Goal: Task Accomplishment & Management: Use online tool/utility

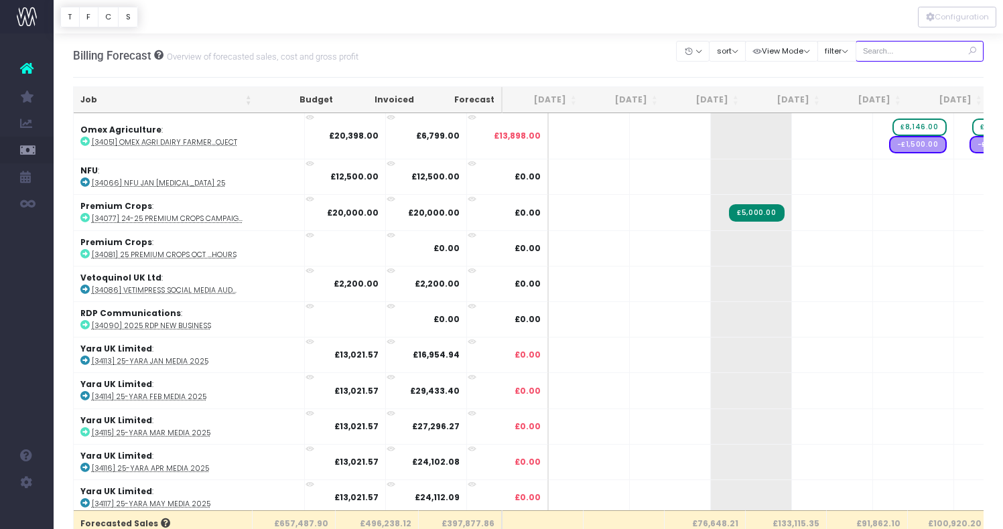
click at [921, 50] on input "text" at bounding box center [919, 51] width 129 height 21
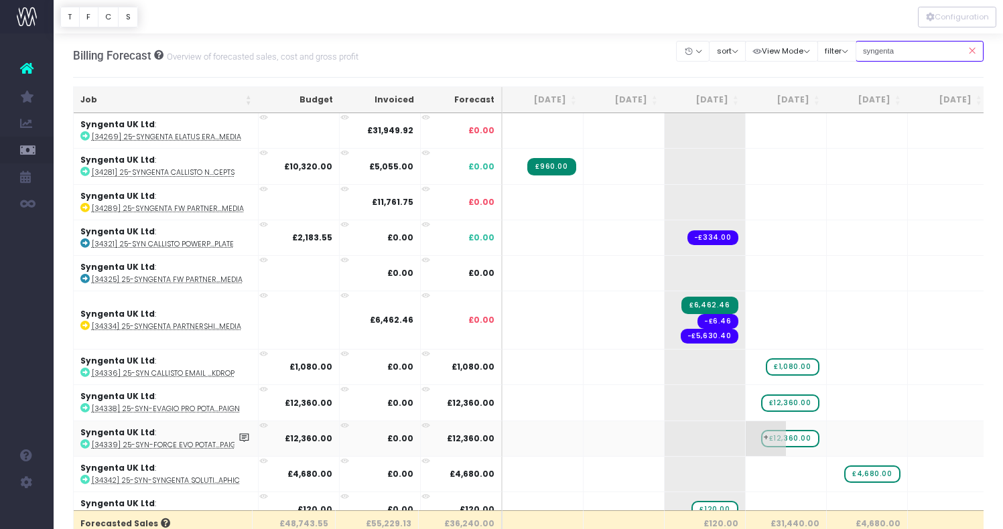
type input "syngenta"
drag, startPoint x: 794, startPoint y: 437, endPoint x: 927, endPoint y: 436, distance: 133.3
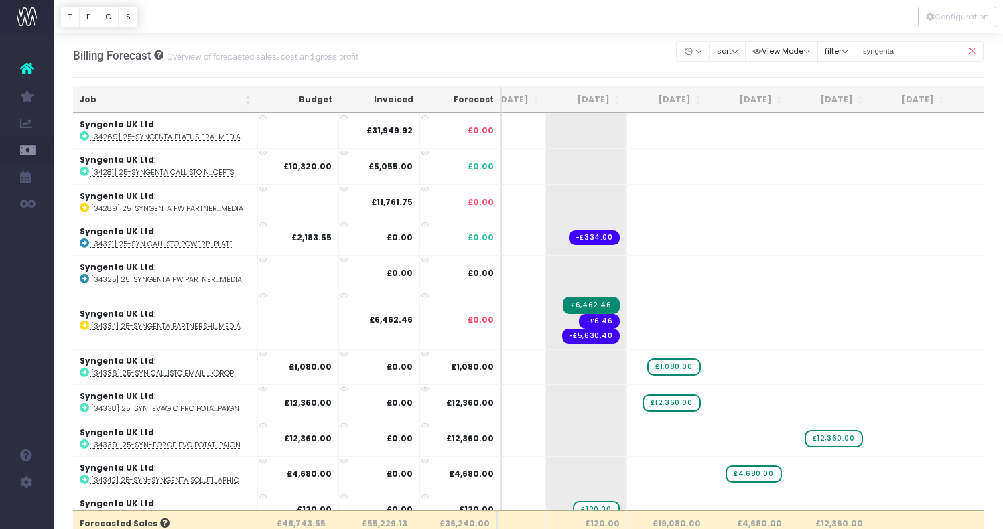
scroll to position [0, 131]
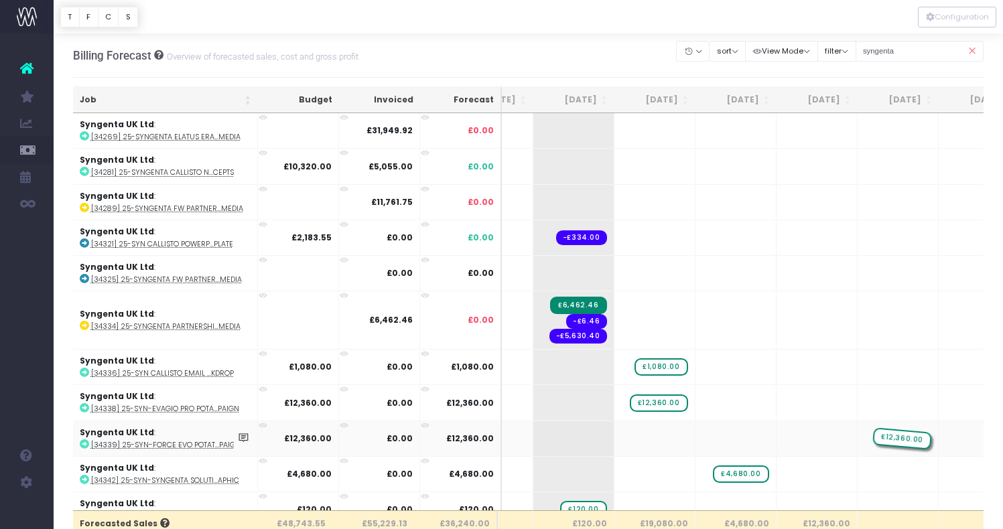
drag, startPoint x: 817, startPoint y: 440, endPoint x: 881, endPoint y: 429, distance: 64.6
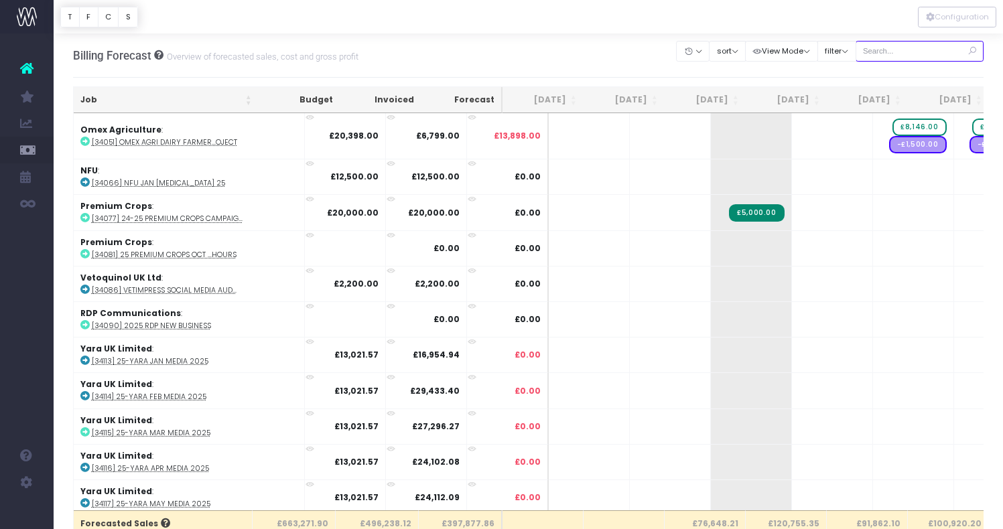
click at [902, 50] on input "text" at bounding box center [919, 51] width 129 height 21
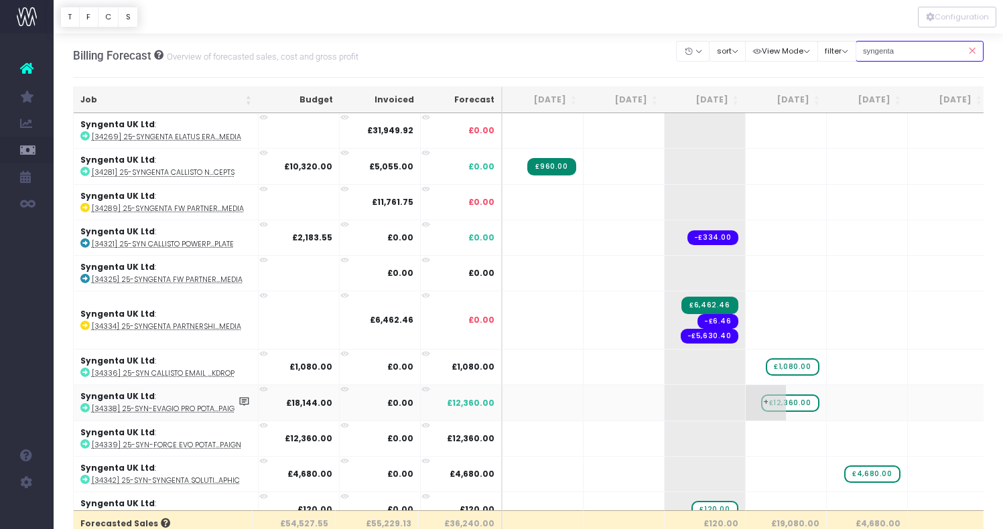
type input "syngenta"
click at [795, 402] on span "£12,360.00" at bounding box center [790, 402] width 58 height 17
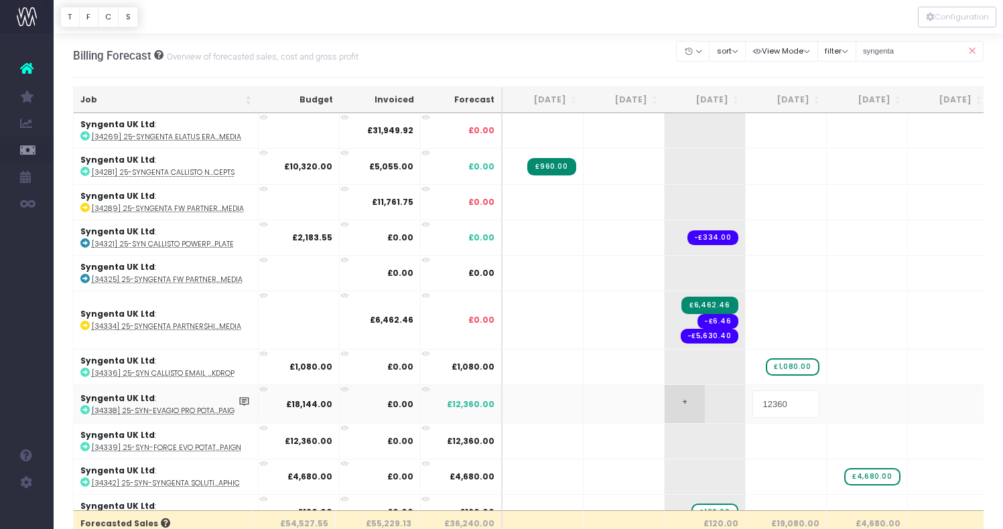
drag, startPoint x: 803, startPoint y: 403, endPoint x: 735, endPoint y: 402, distance: 67.6
click at [735, 402] on tr "Syngenta UK Ltd : [34338] 25-SYN-Evagio Pro Pota...paign £18,144.00 £0.00 £12,3…" at bounding box center [855, 403] width 1563 height 38
type input "18144"
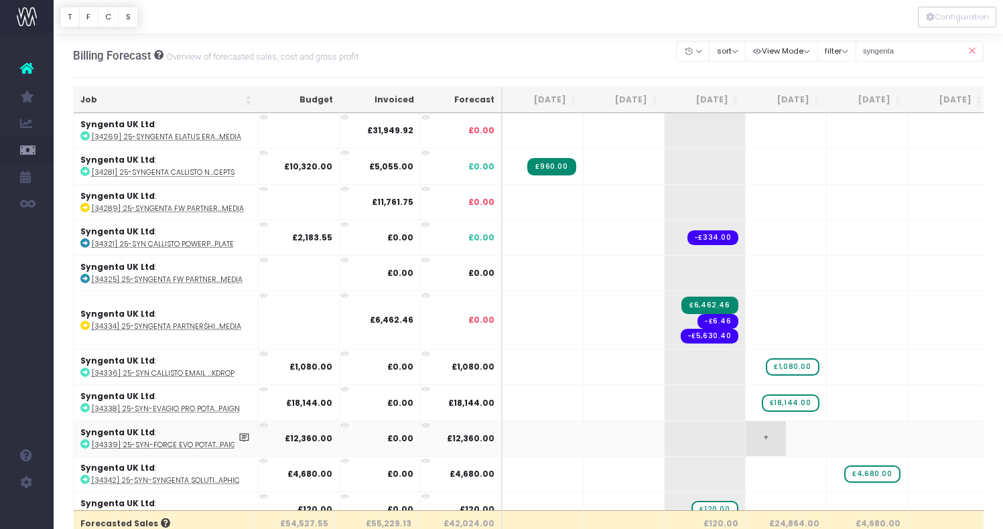
click at [765, 437] on span "+" at bounding box center [765, 438] width 40 height 35
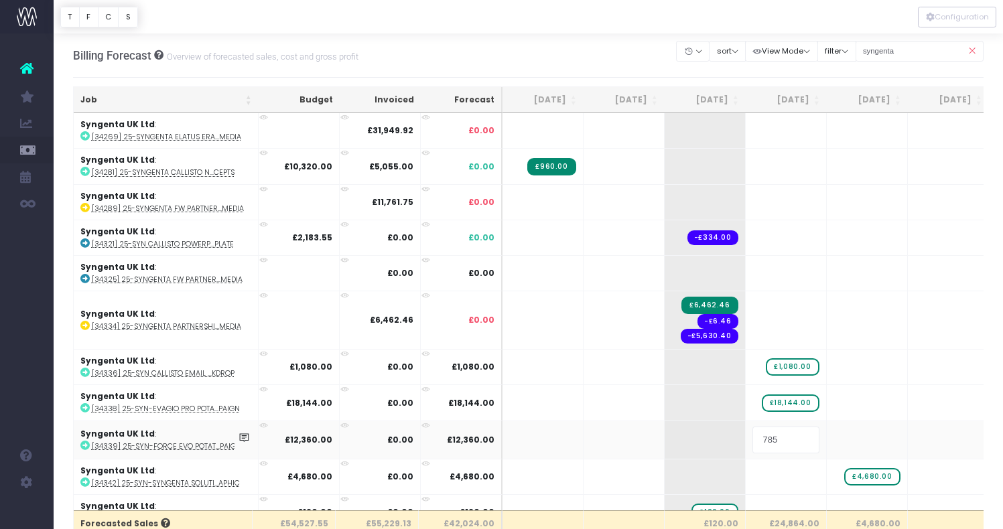
type input "7856"
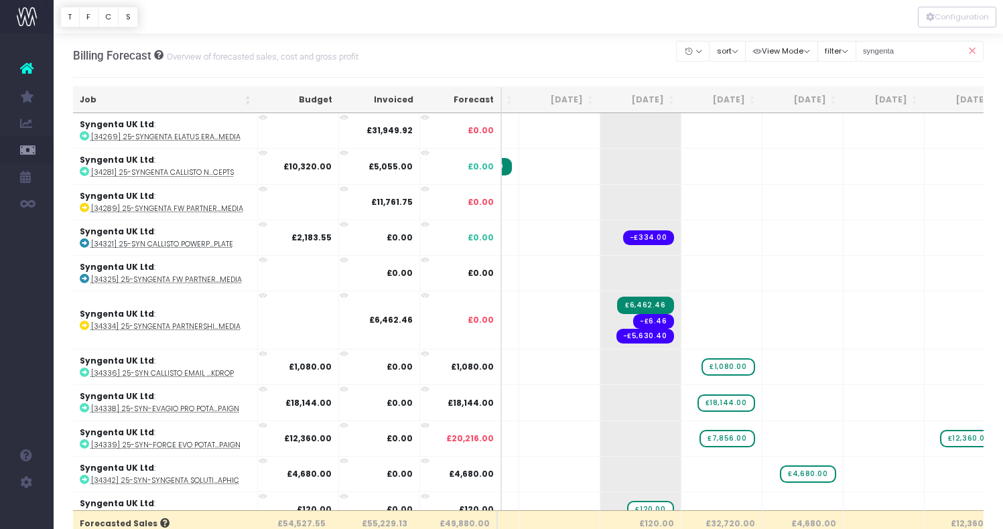
scroll to position [0, 143]
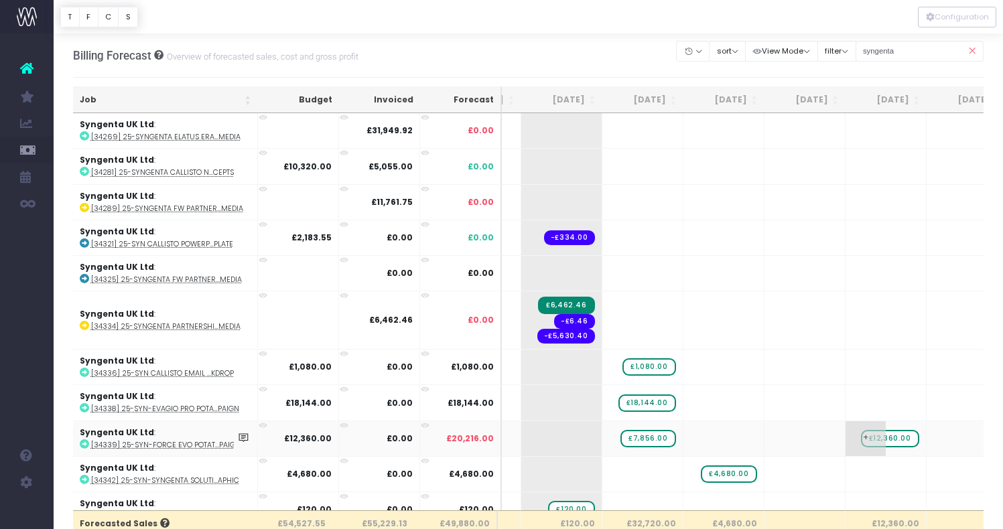
click at [885, 437] on span "+" at bounding box center [865, 438] width 40 height 35
click at [659, 404] on span "£18,144.00" at bounding box center [647, 402] width 58 height 17
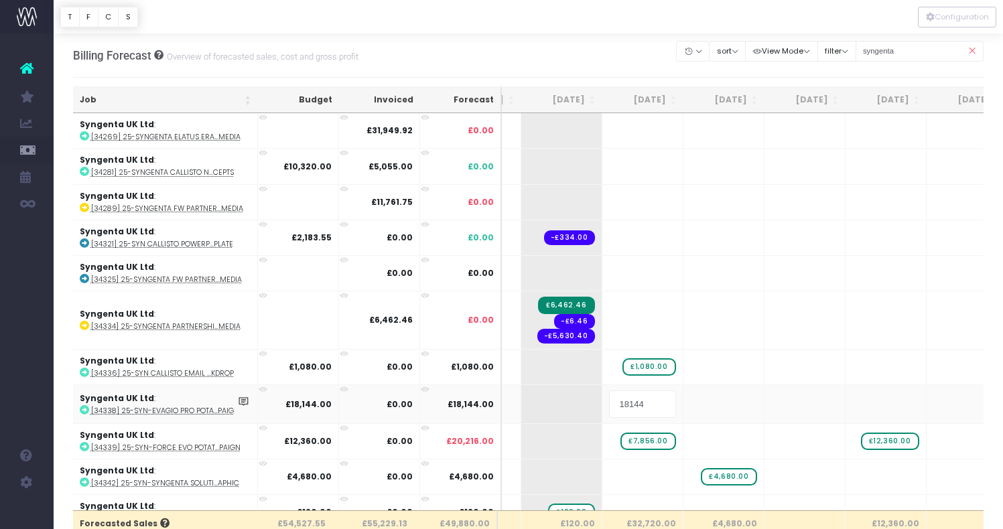
click at [651, 404] on input "18144" at bounding box center [642, 403] width 67 height 27
type input "18000"
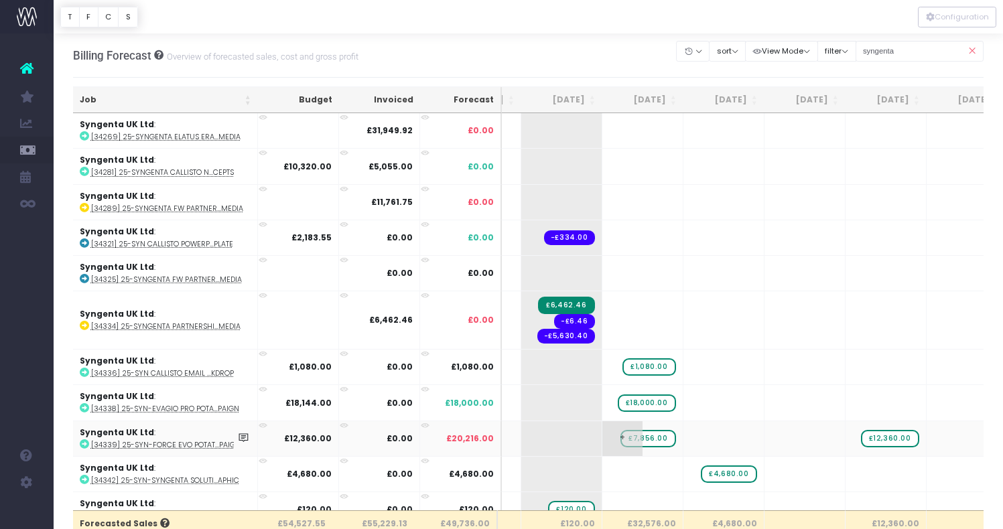
click at [657, 439] on span "£7,856.00" at bounding box center [647, 438] width 55 height 17
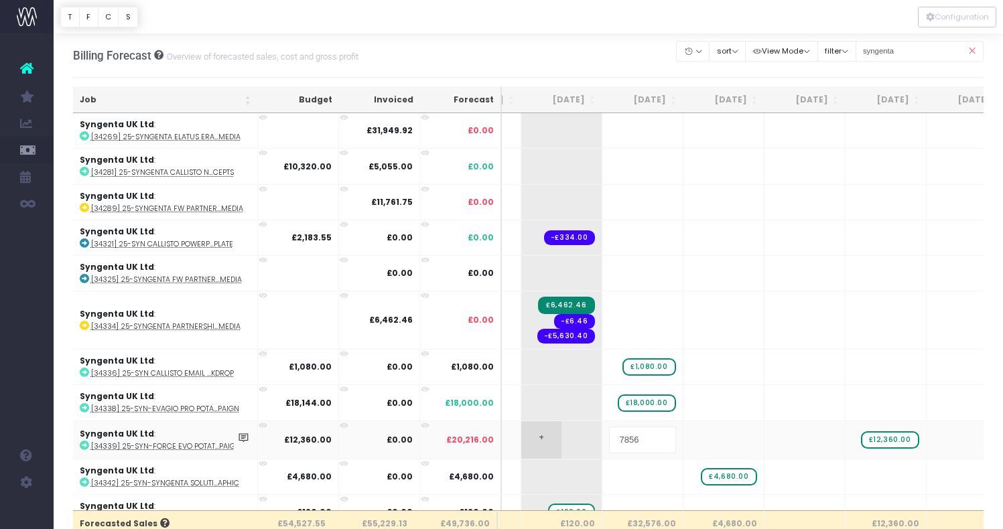
drag, startPoint x: 650, startPoint y: 439, endPoint x: 566, endPoint y: 435, distance: 84.4
click at [566, 435] on tr "Syngenta UK Ltd : [34339] 25-SYN-Force Evo Potat...paign £12,360.00 £0.00 £20,2…" at bounding box center [711, 440] width 1563 height 38
type input "8000"
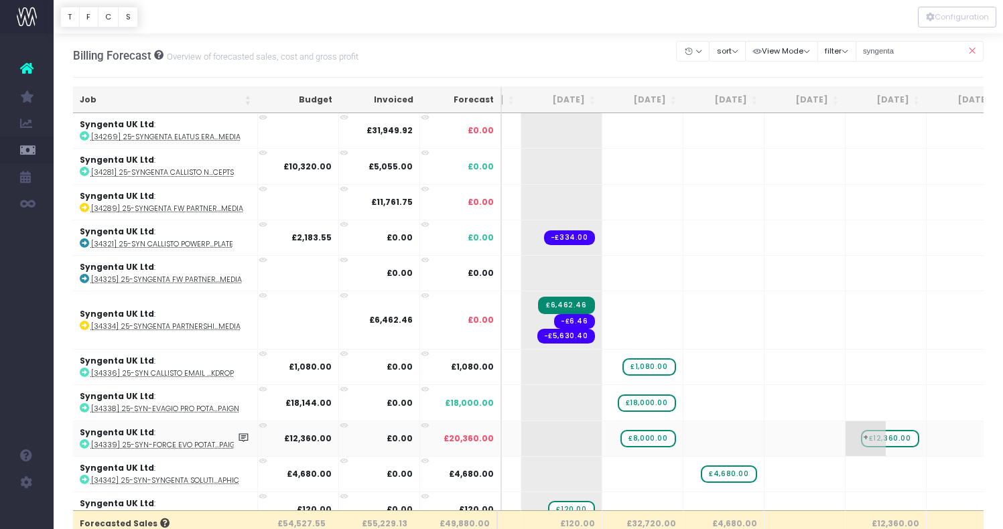
click at [889, 438] on span "£12,360.00" at bounding box center [890, 438] width 58 height 17
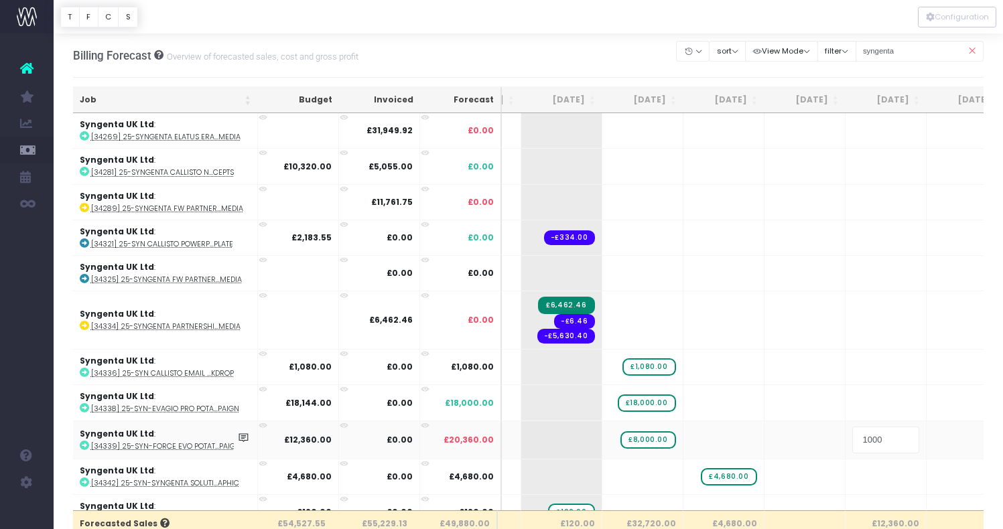
type input "10000"
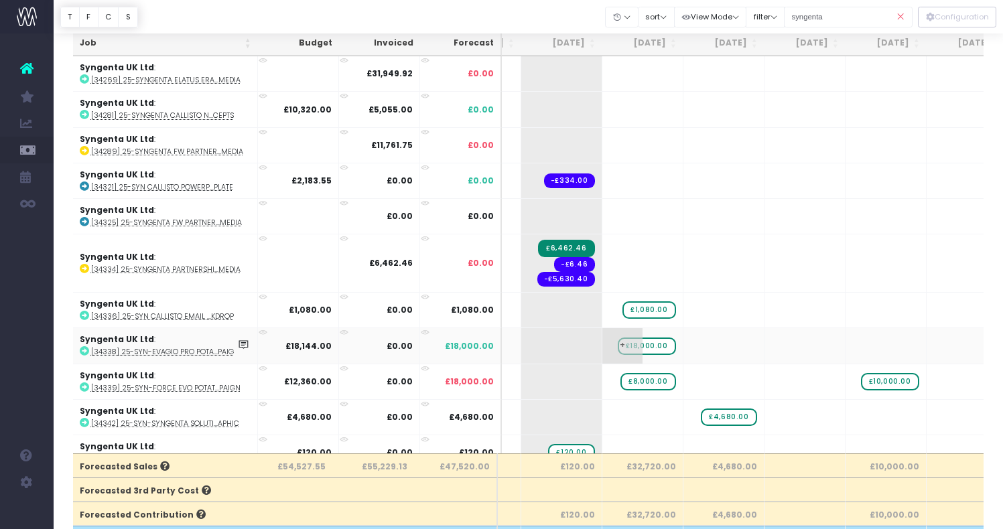
scroll to position [29, 0]
